Goal: Check status: Check status

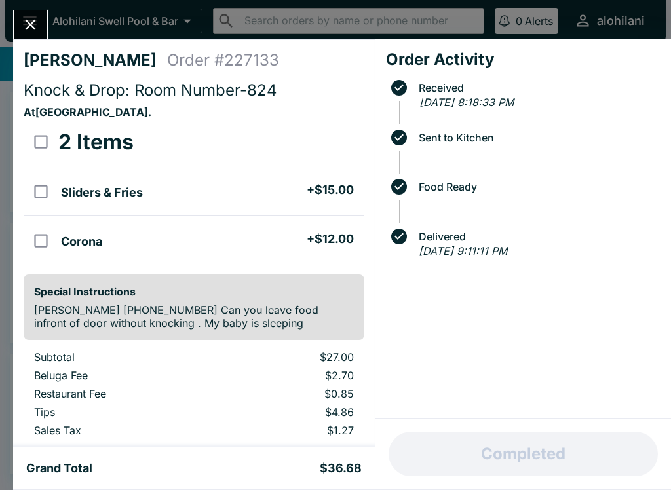
click at [60, 17] on div "[PERSON_NAME] Order # 227133 Knock & Drop: Room Number-824 At [GEOGRAPHIC_DATA]…" at bounding box center [335, 245] width 671 height 490
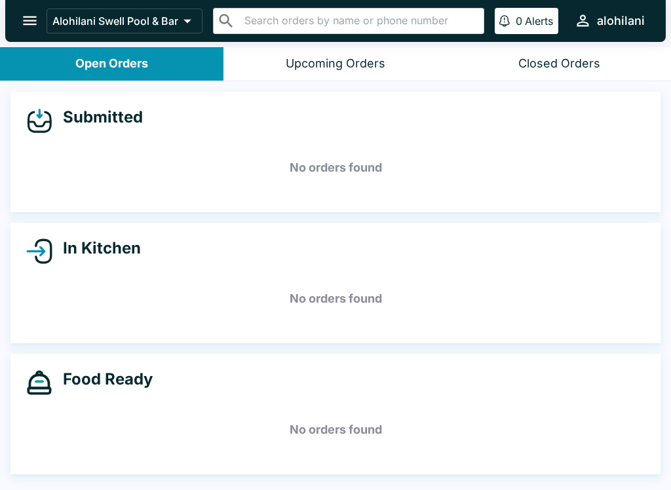
click at [60, 17] on p "Alohilani Swell Pool & Bar" at bounding box center [115, 20] width 126 height 13
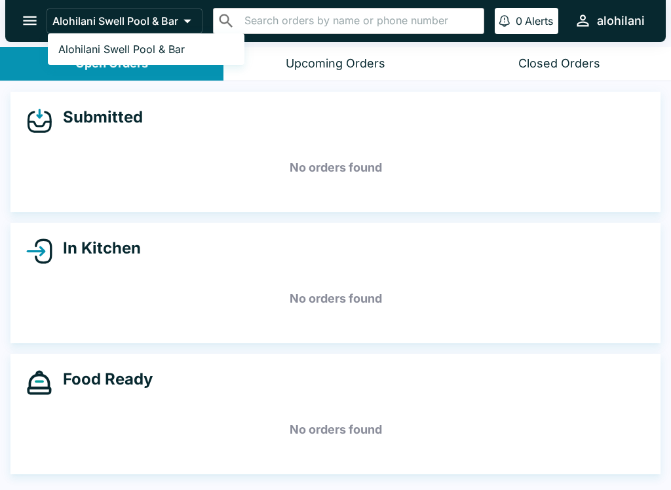
click at [522, 173] on div at bounding box center [335, 245] width 671 height 490
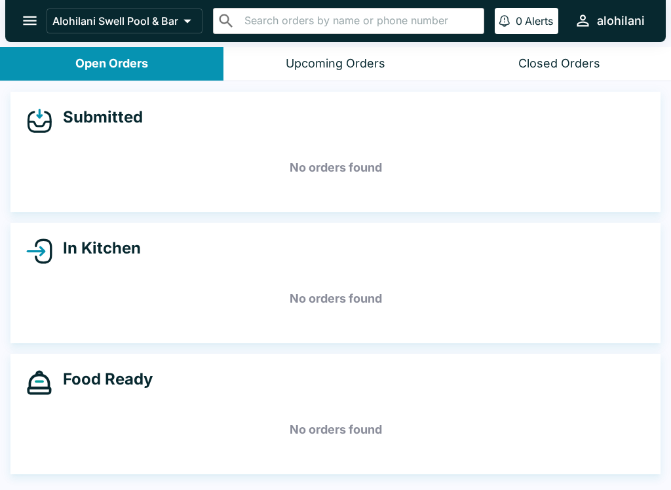
click at [227, 392] on div "Food Ready" at bounding box center [335, 383] width 618 height 26
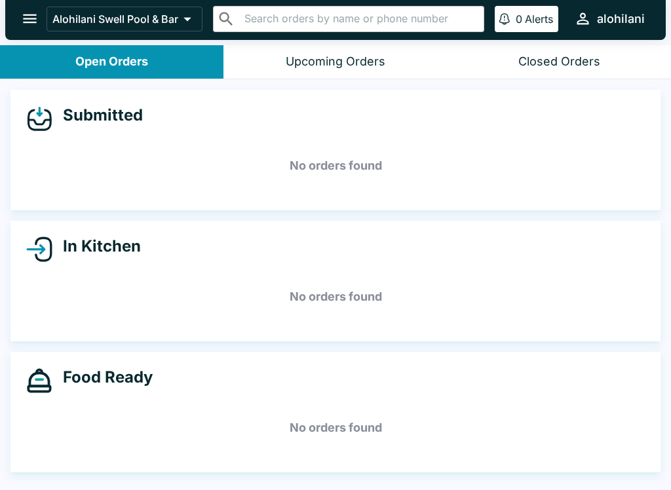
click at [601, 65] on button "Closed Orders" at bounding box center [558, 61] width 223 height 33
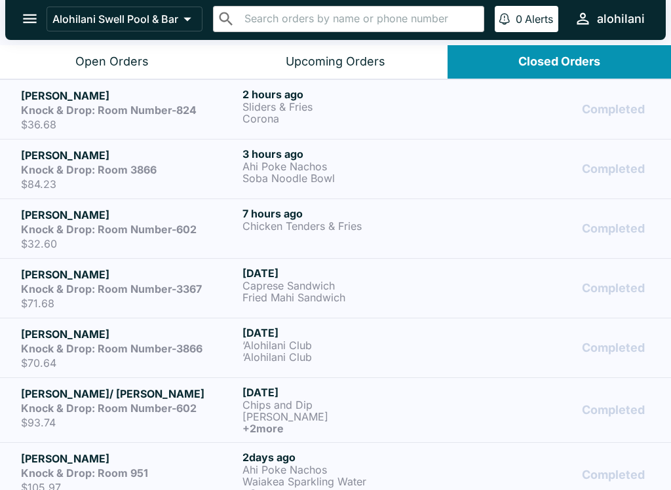
click at [290, 166] on p "Ahi Poke Nachos" at bounding box center [350, 167] width 216 height 12
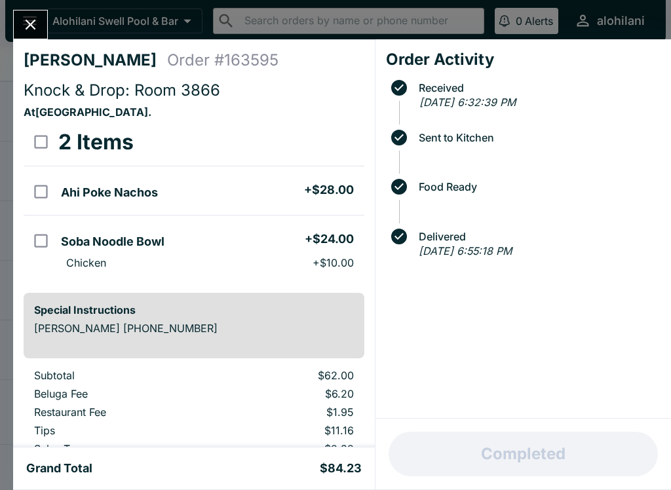
click at [34, 23] on icon "Close" at bounding box center [31, 25] width 18 height 18
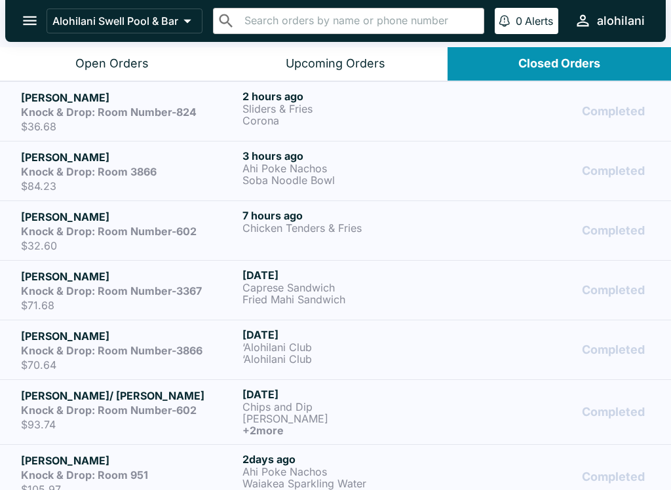
click at [352, 115] on p "Corona" at bounding box center [350, 121] width 216 height 12
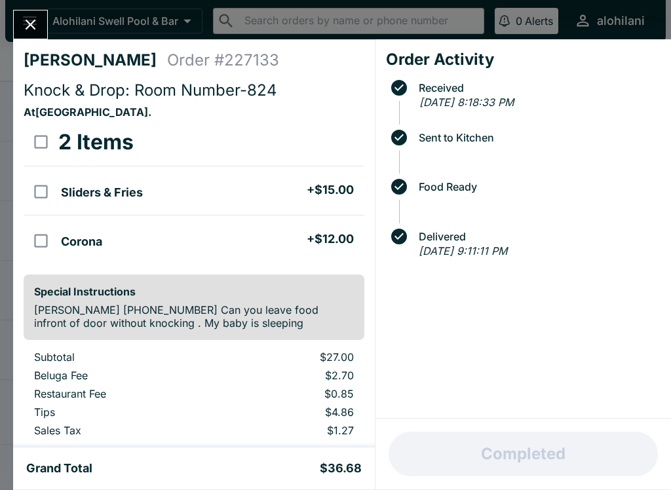
click at [33, 16] on icon "Close" at bounding box center [31, 25] width 18 height 18
